Goal: Find specific page/section: Find specific page/section

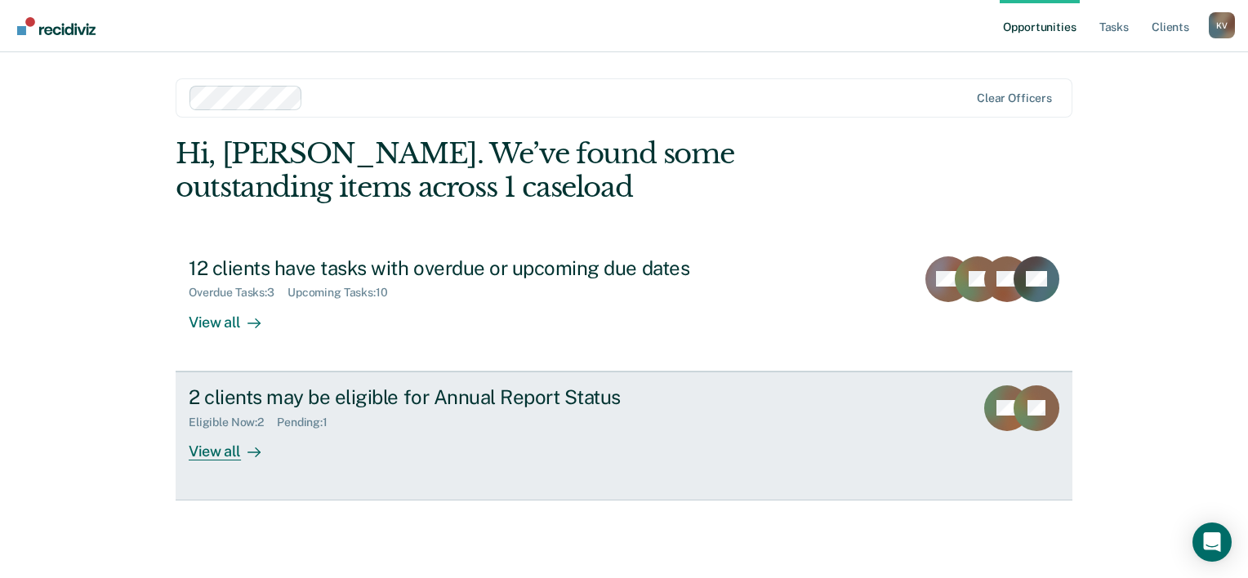
click at [304, 416] on div "Pending : 1" at bounding box center [309, 423] width 64 height 14
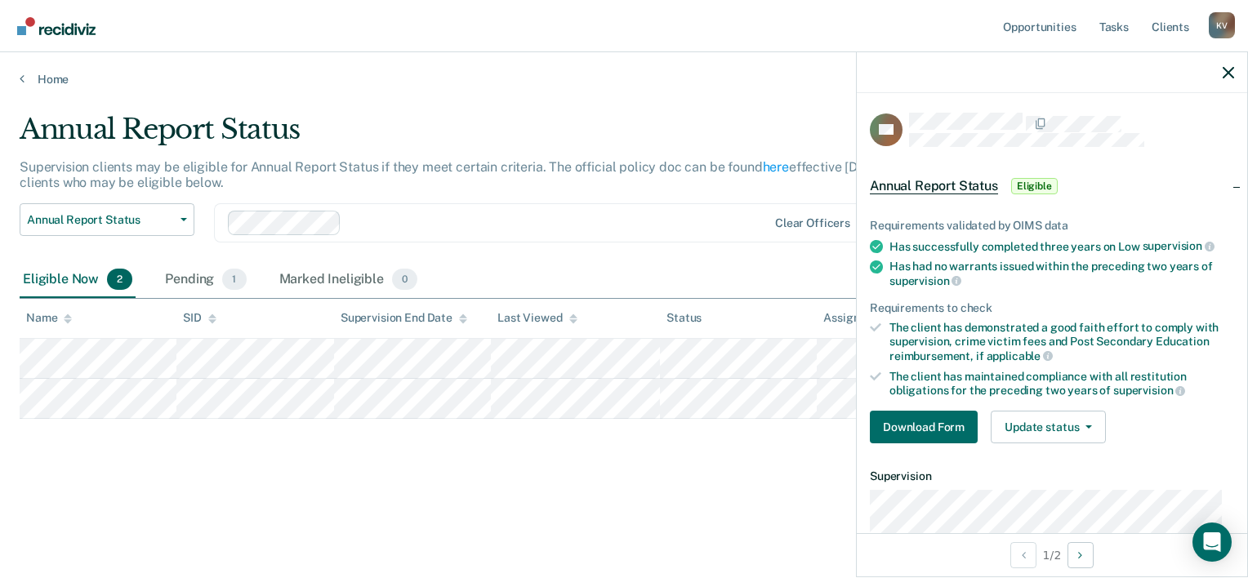
click at [609, 53] on div "Home" at bounding box center [624, 69] width 1248 height 34
click at [203, 280] on div "Pending 1" at bounding box center [205, 280] width 87 height 36
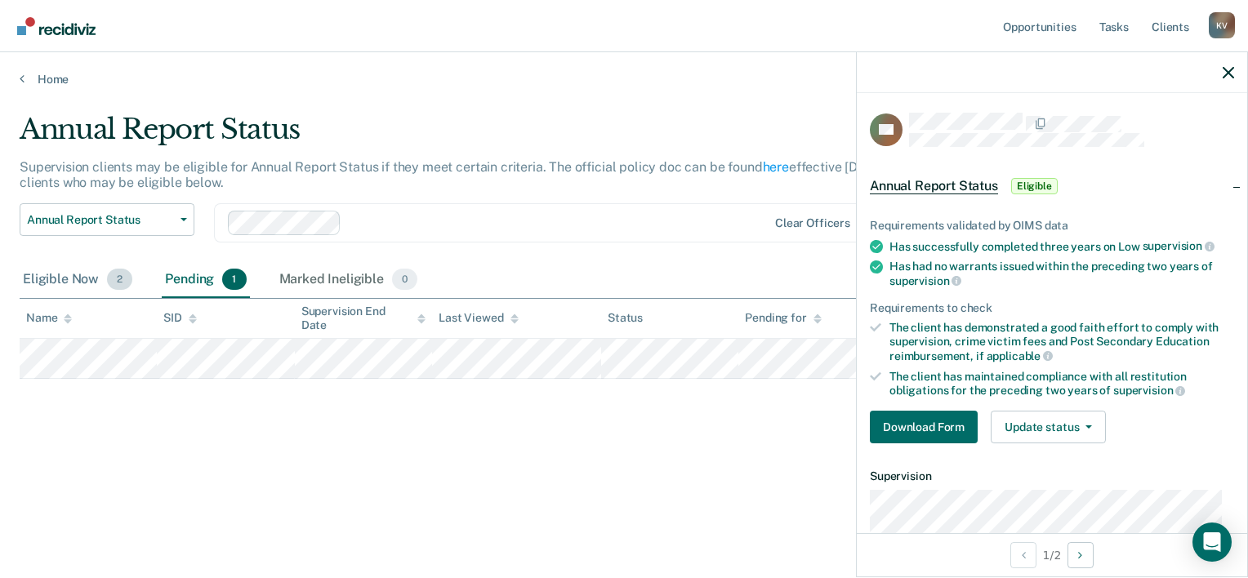
click at [105, 279] on div "Eligible Now 2" at bounding box center [78, 280] width 116 height 36
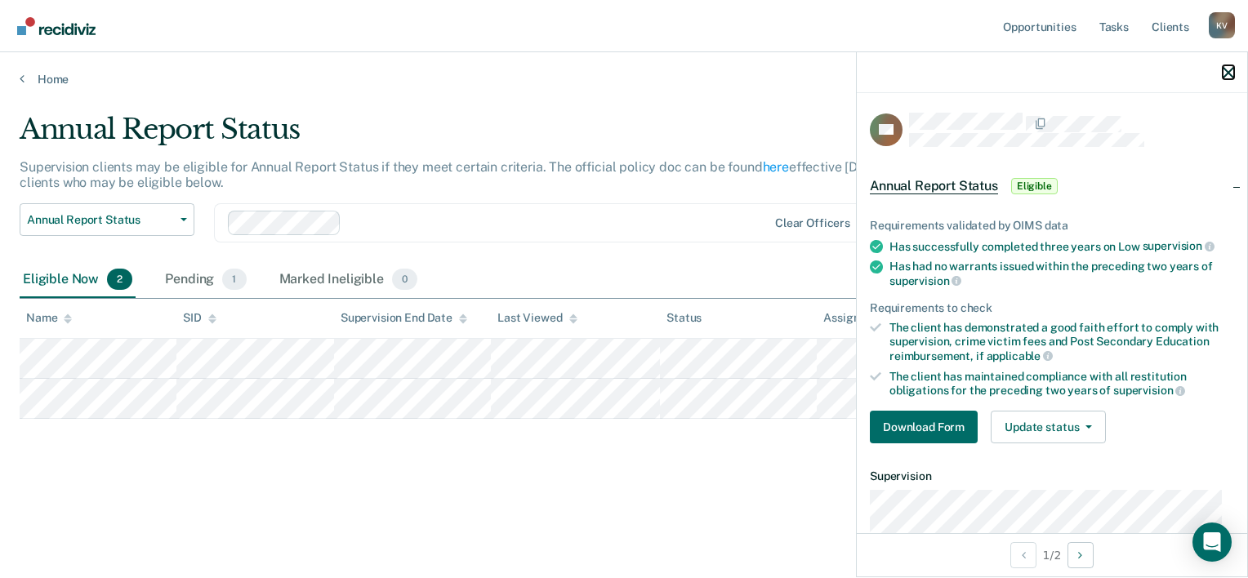
click at [1230, 65] on button "button" at bounding box center [1228, 72] width 11 height 14
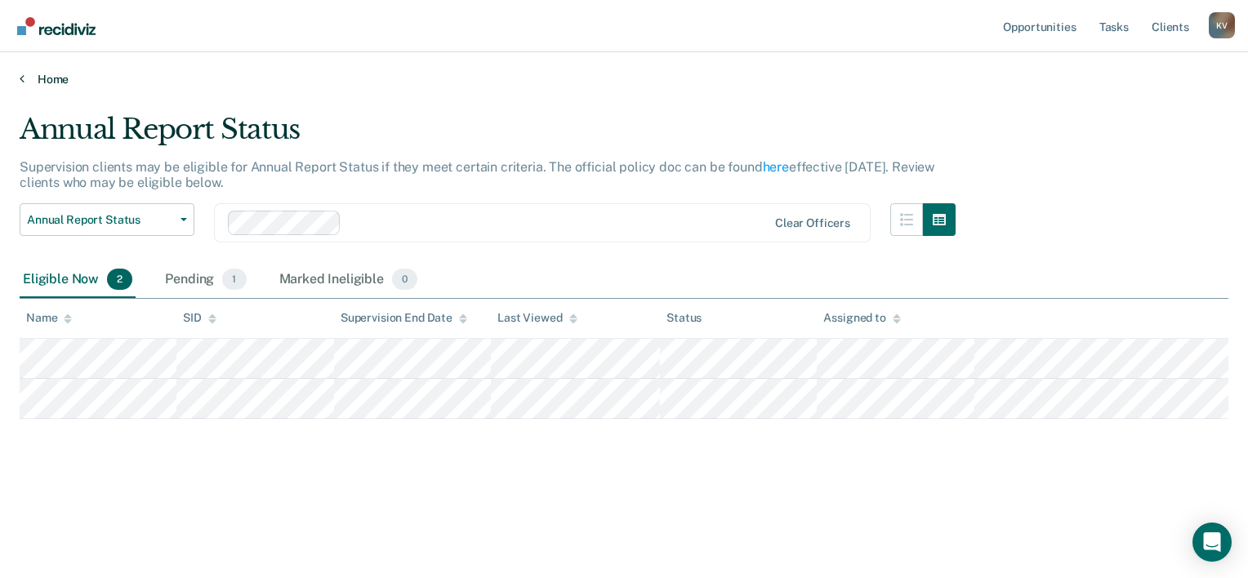
click at [713, 72] on link "Home" at bounding box center [624, 79] width 1209 height 15
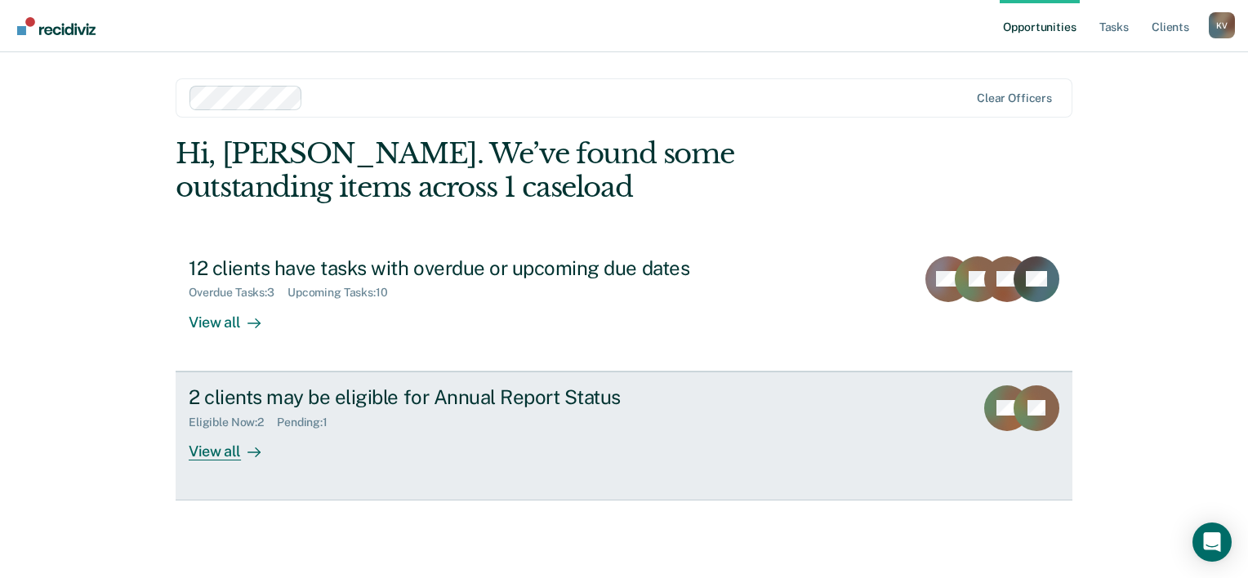
click at [209, 456] on div "View all" at bounding box center [235, 445] width 92 height 32
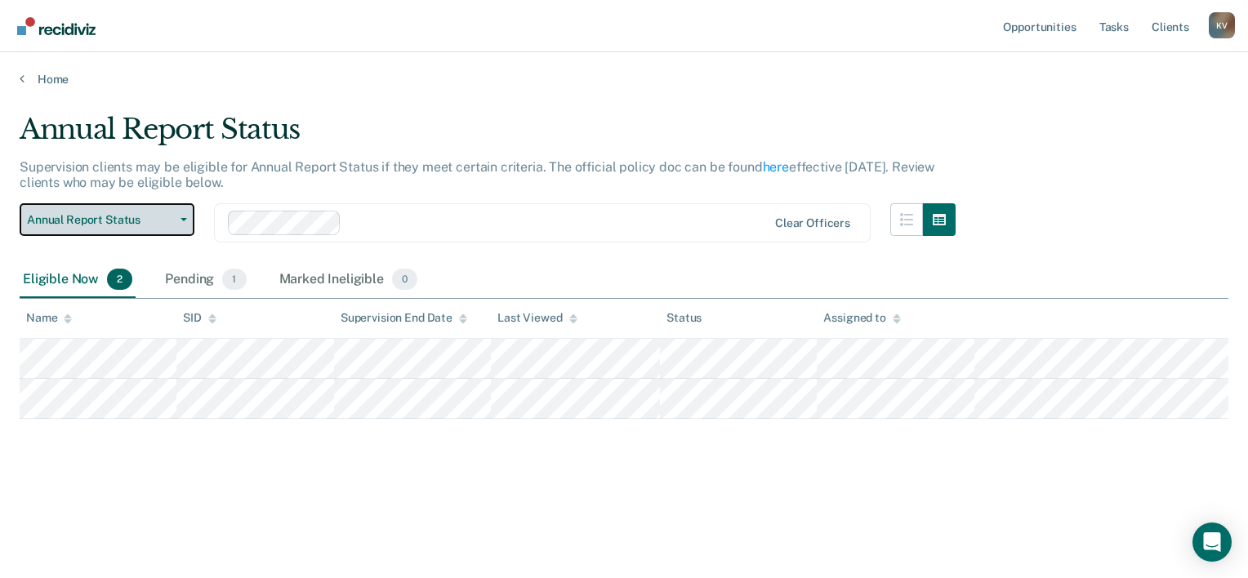
click at [172, 224] on button "Annual Report Status" at bounding box center [107, 219] width 175 height 33
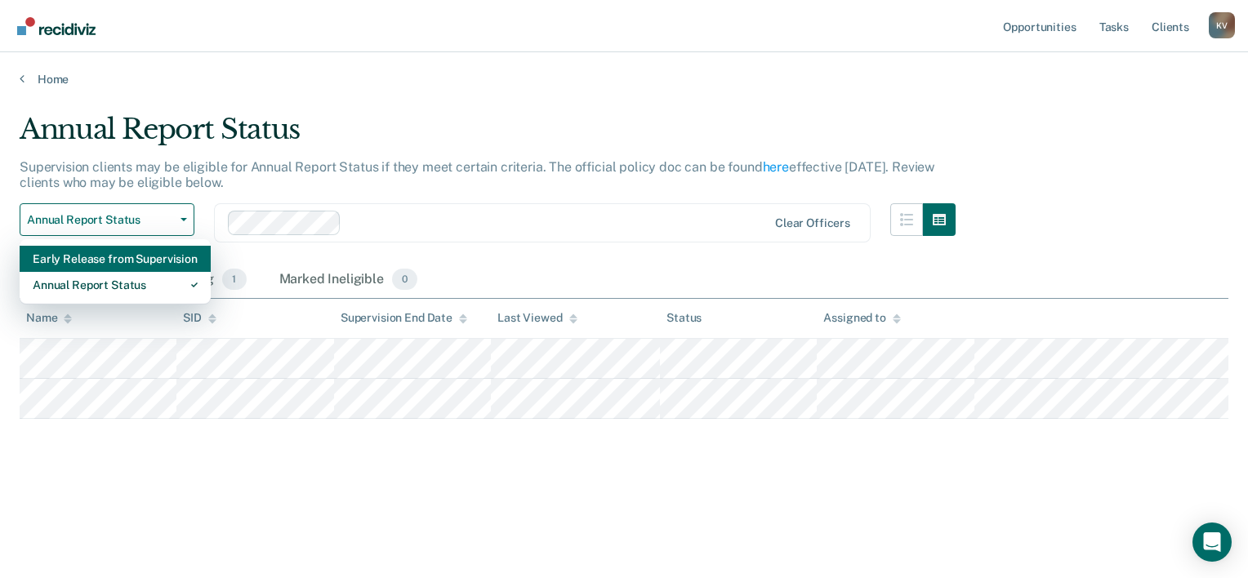
click at [121, 256] on div "Early Release from Supervision" at bounding box center [115, 259] width 165 height 26
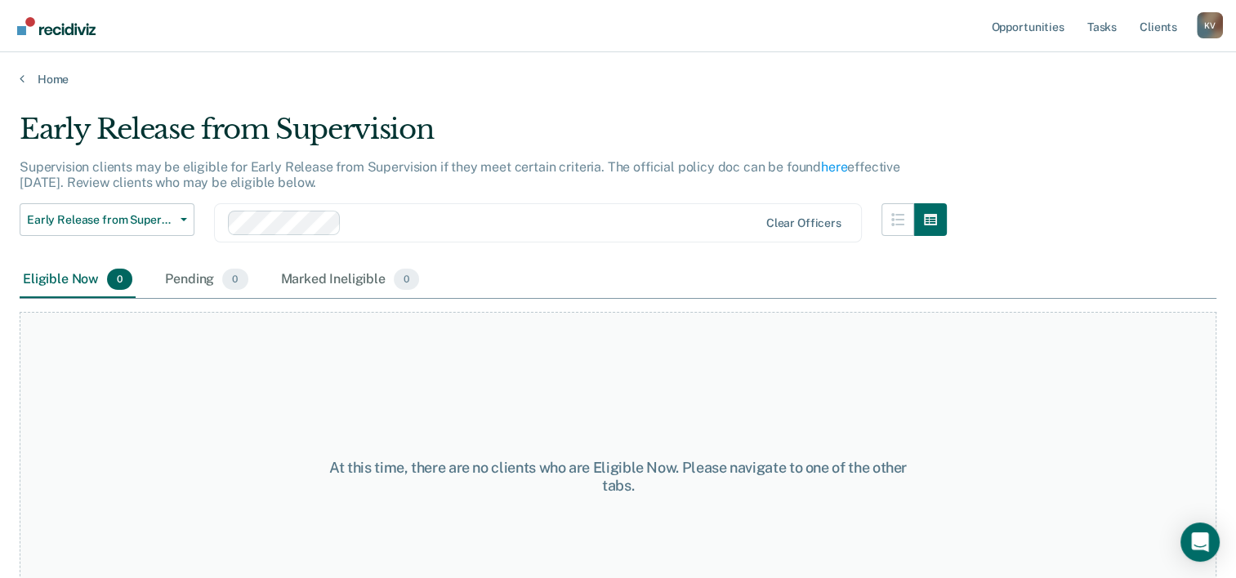
click at [560, 91] on main "Early Release from Supervision Supervision clients may be eligible for Early Re…" at bounding box center [618, 330] width 1236 height 487
click at [1149, 32] on link "Client s" at bounding box center [1158, 26] width 44 height 52
